Goal: Transaction & Acquisition: Purchase product/service

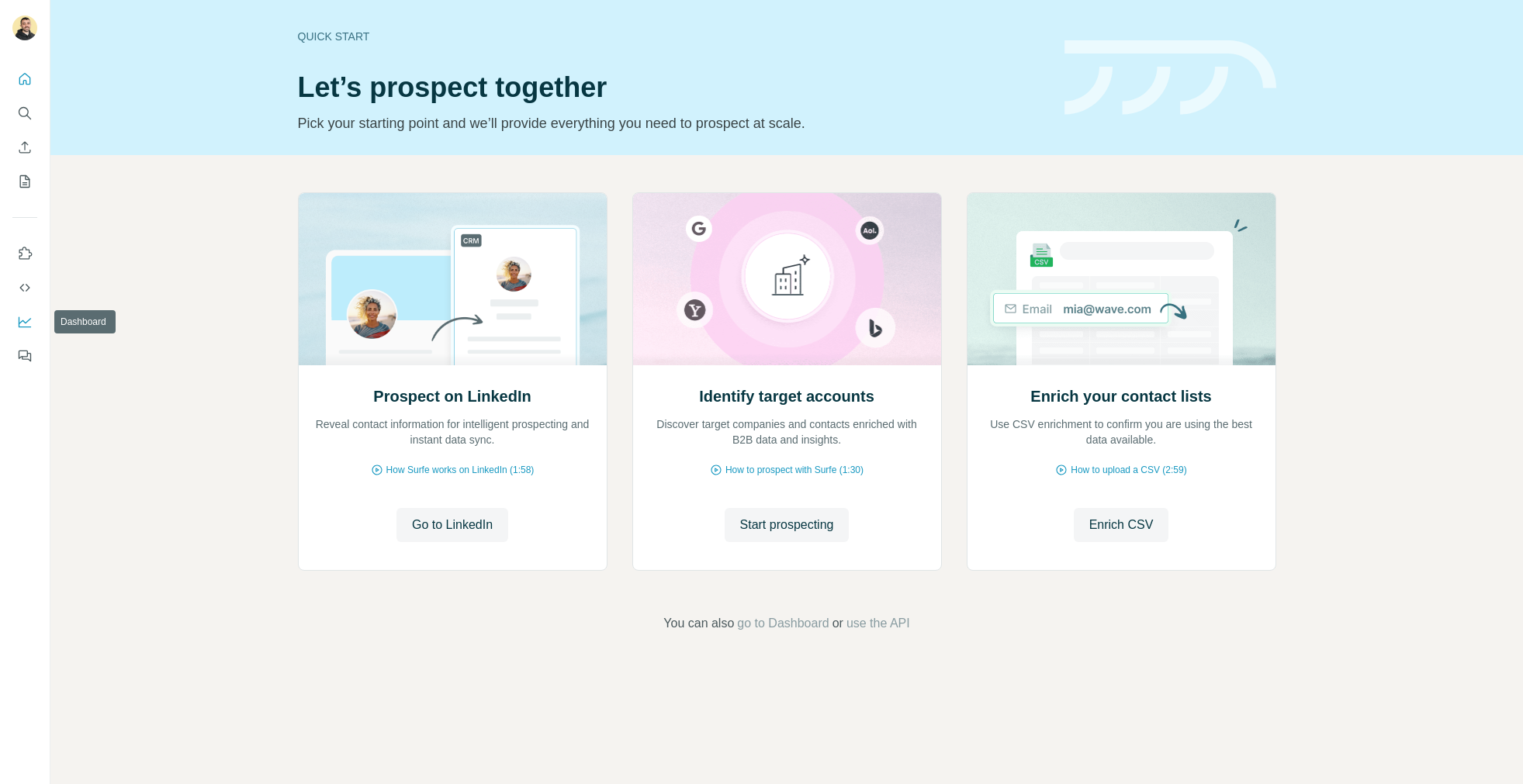
click at [15, 322] on button "Dashboard" at bounding box center [25, 321] width 25 height 28
click at [17, 111] on icon "Search" at bounding box center [25, 113] width 15 height 15
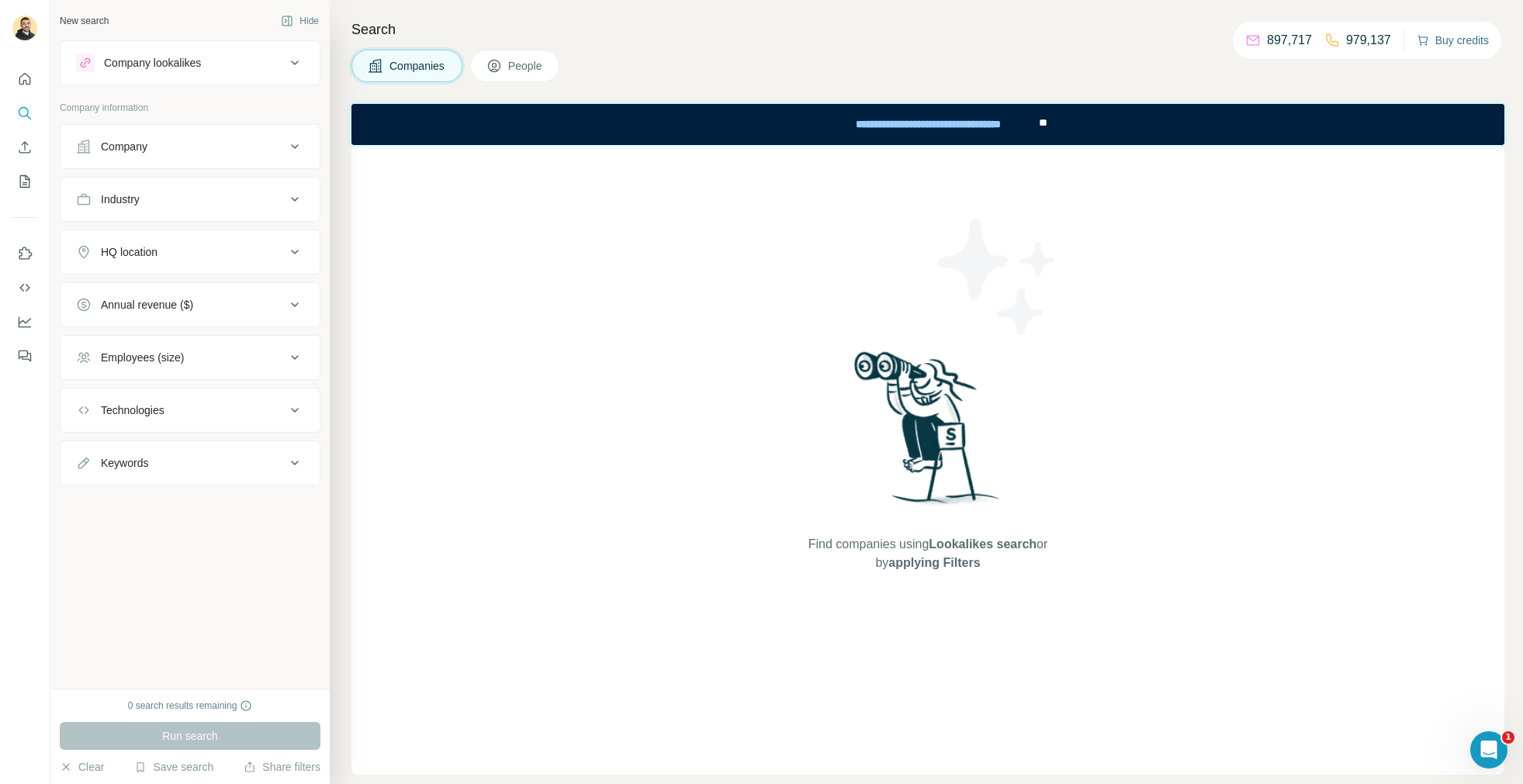
click at [1447, 43] on button "Buy credits" at bounding box center [1452, 40] width 73 height 21
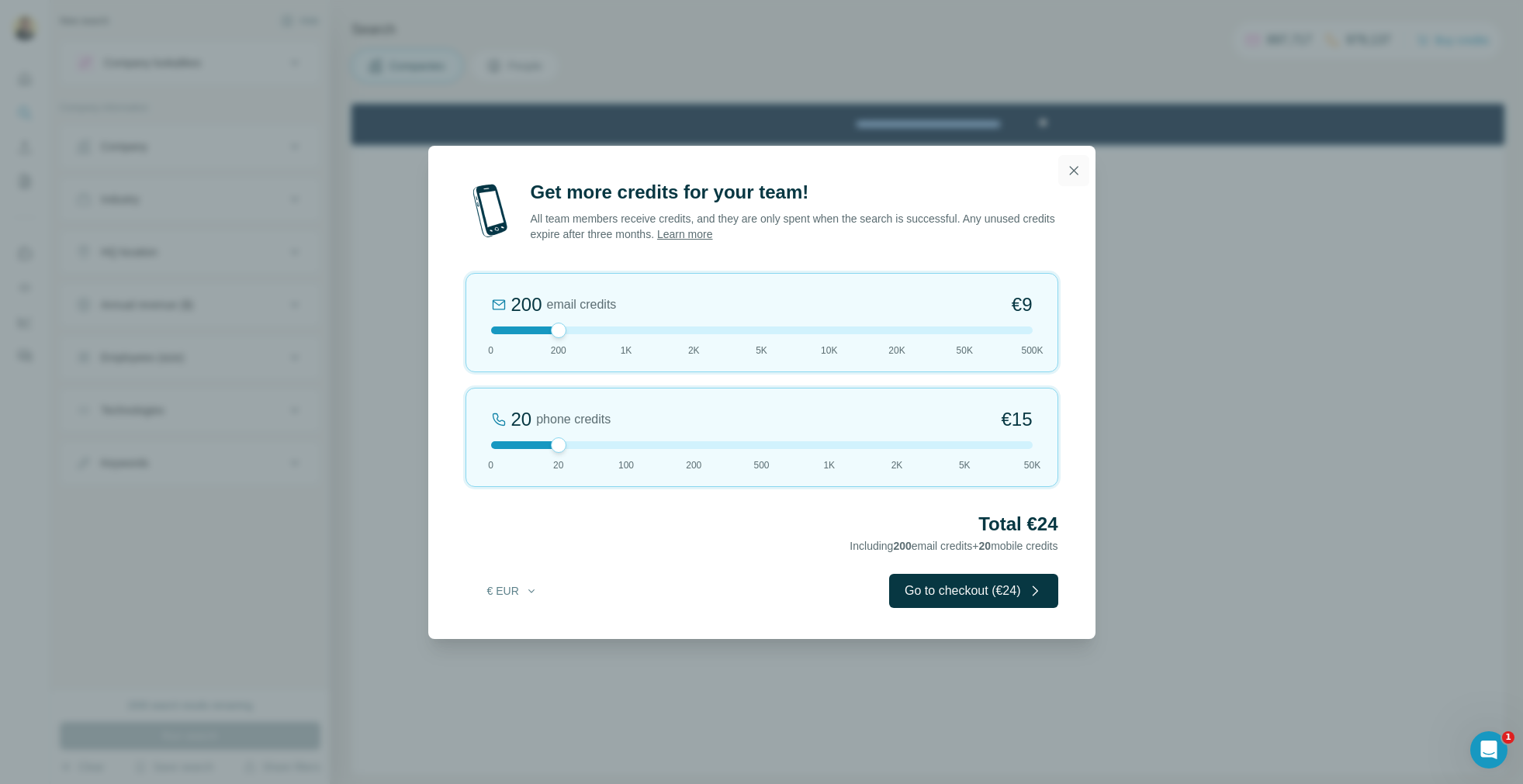
click at [1081, 169] on button "button" at bounding box center [1074, 170] width 31 height 31
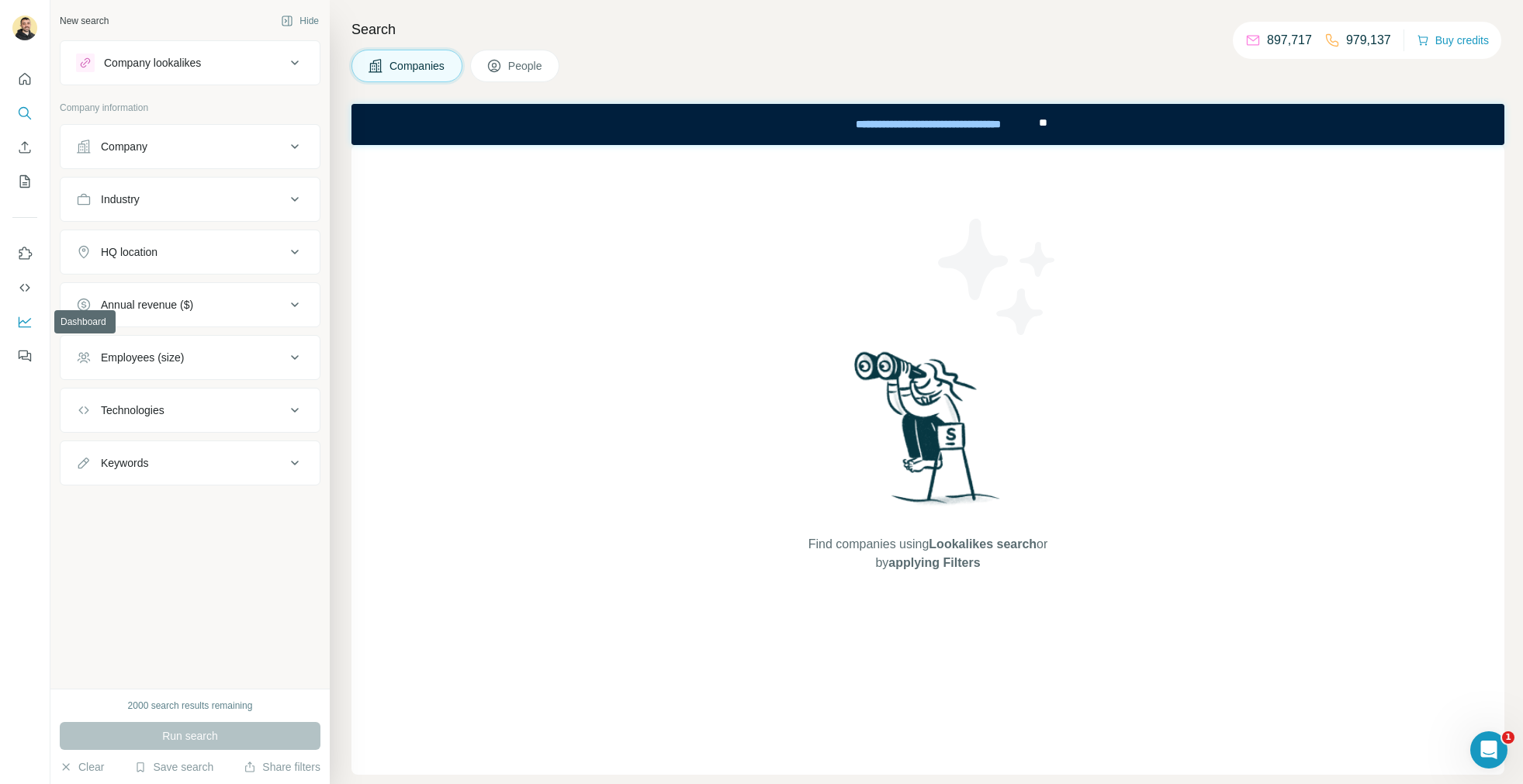
click at [24, 327] on icon "Dashboard" at bounding box center [24, 322] width 13 height 11
